Goal: Information Seeking & Learning: Understand process/instructions

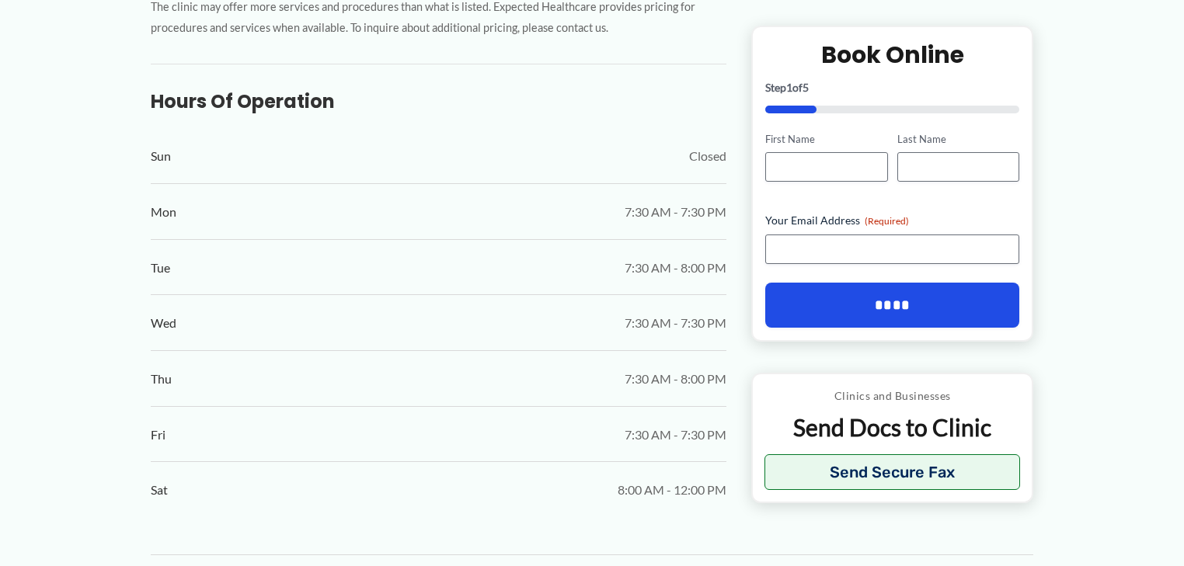
scroll to position [808, 0]
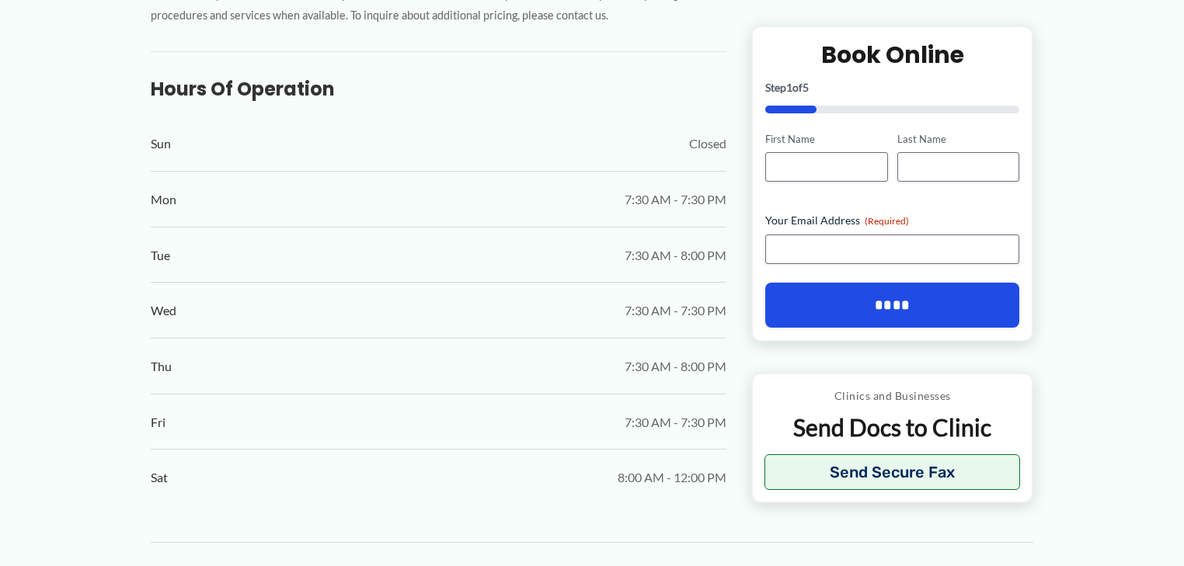
click at [1145, 118] on div "← Back to Map Media Medical Imaging ★ ★ ★ ★ ★ 3.4 (33) Imaging Clinic [STREET_A…" at bounding box center [592, 244] width 1184 height 1910
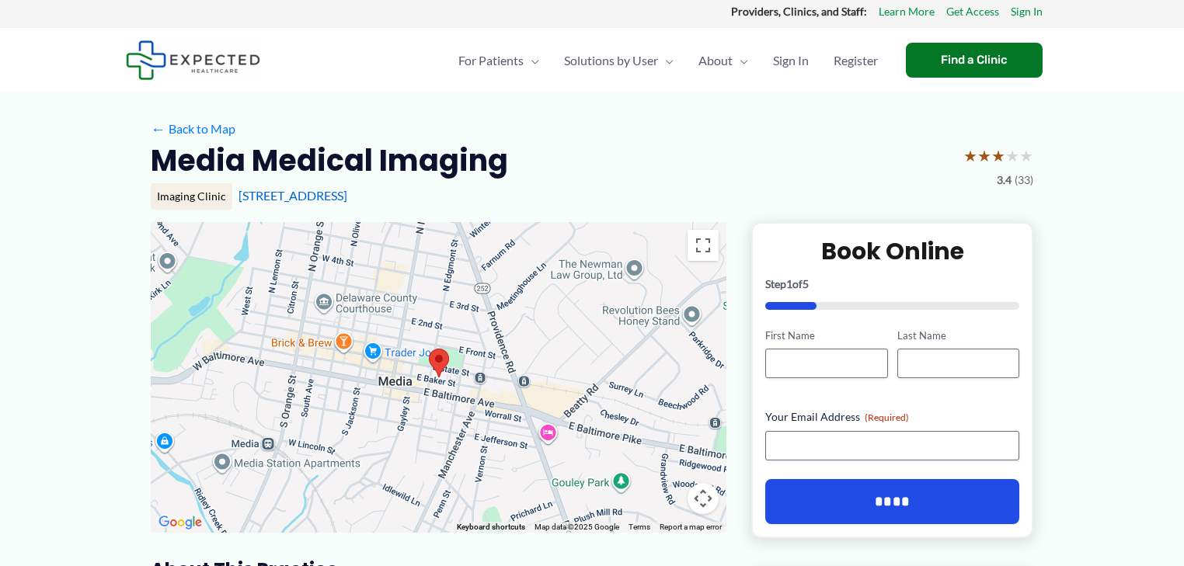
scroll to position [0, 0]
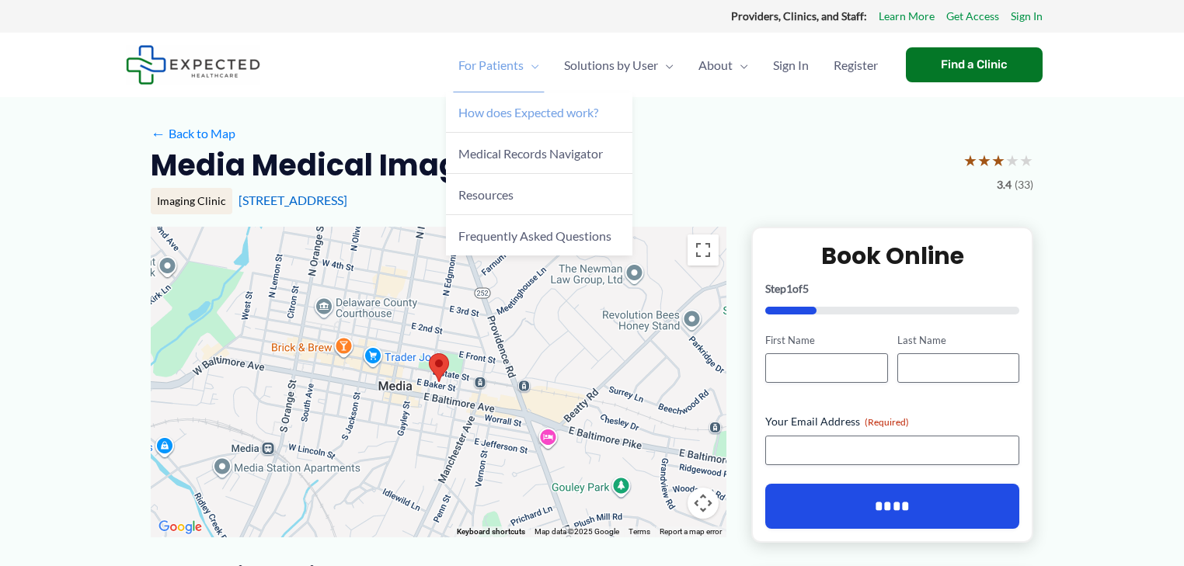
click at [469, 117] on span "How does Expected work?" at bounding box center [528, 112] width 140 height 15
